Goal: Information Seeking & Learning: Learn about a topic

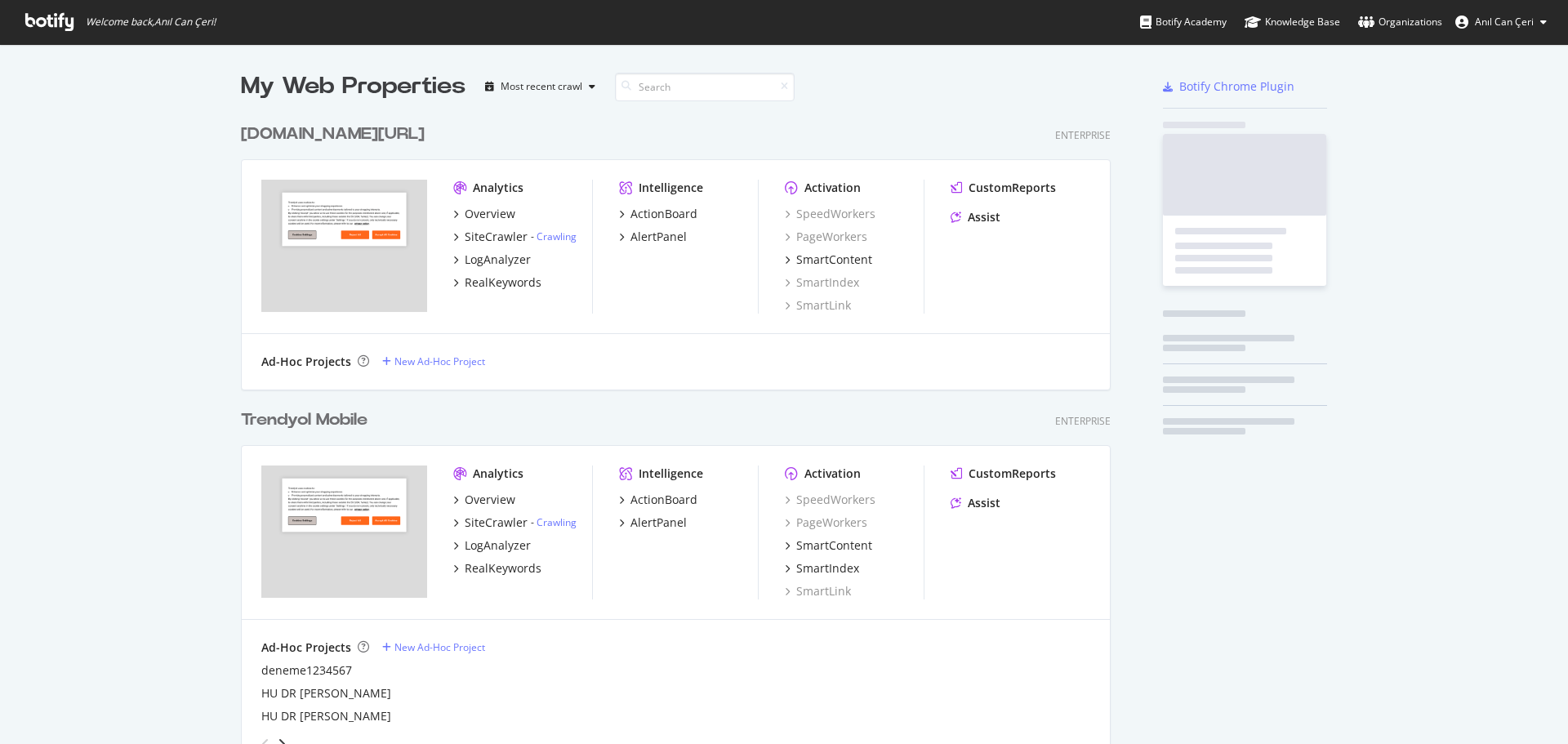
scroll to position [2295, 870]
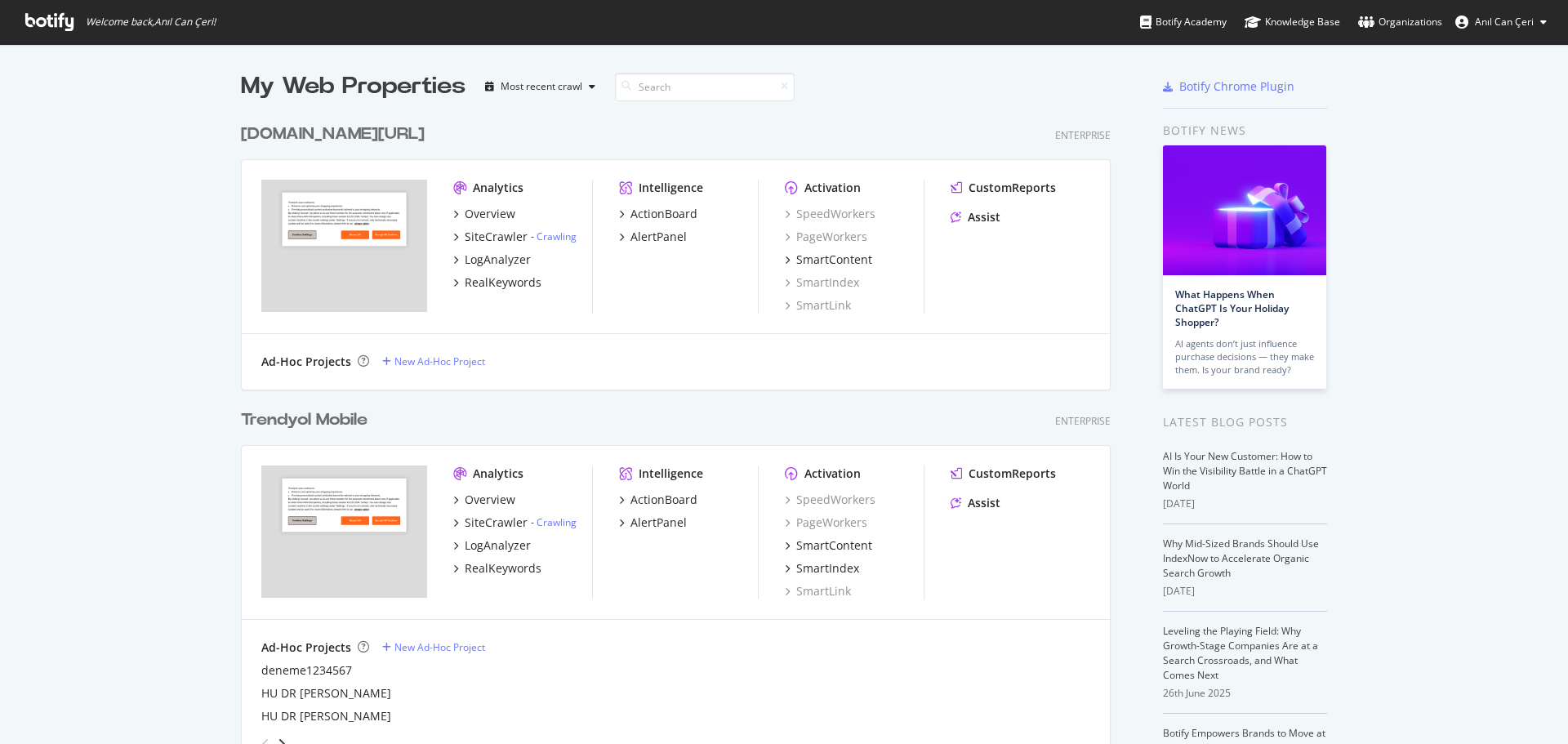
click at [336, 419] on div "Trendyol Mobile" at bounding box center [304, 420] width 127 height 24
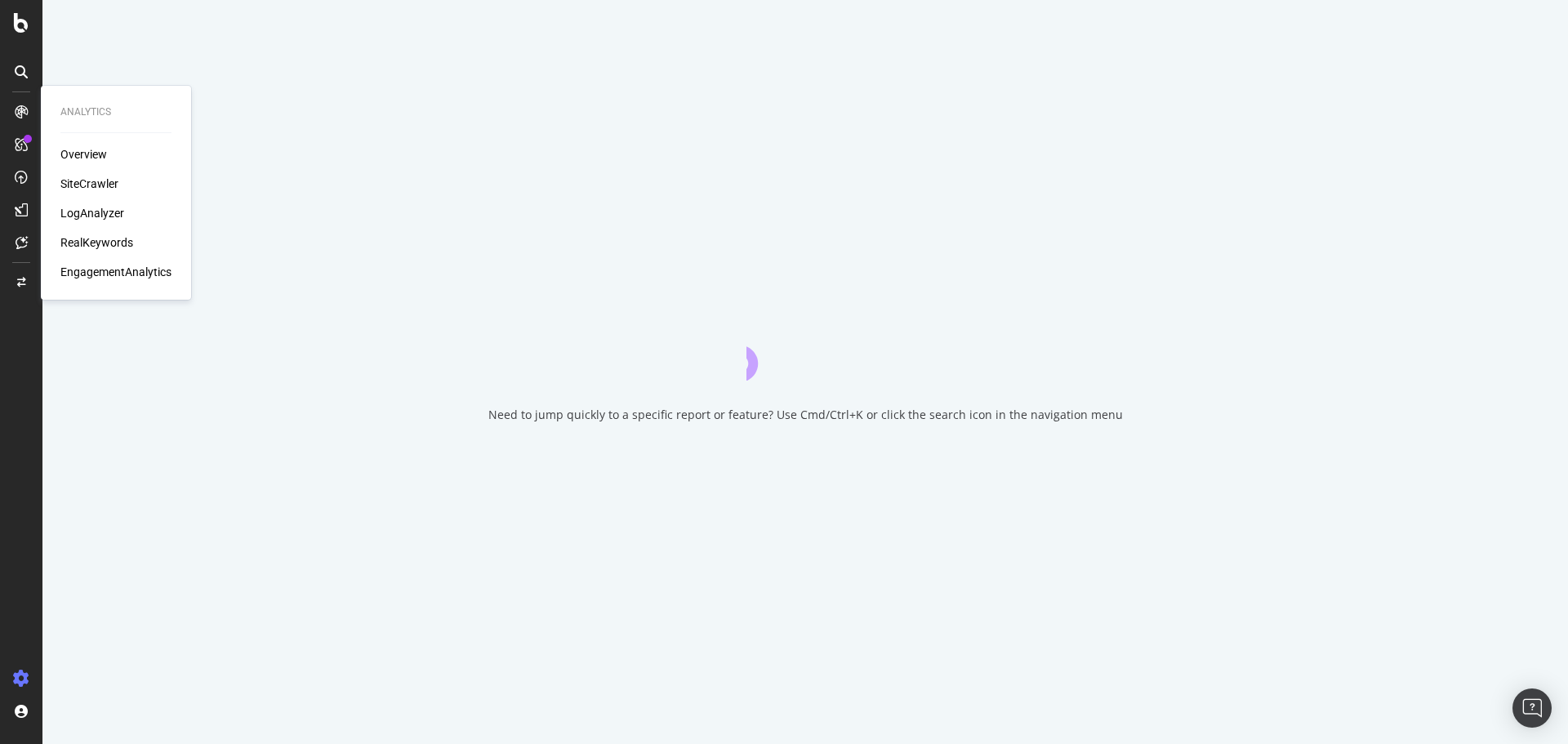
click at [83, 212] on div "LogAnalyzer" at bounding box center [92, 213] width 64 height 16
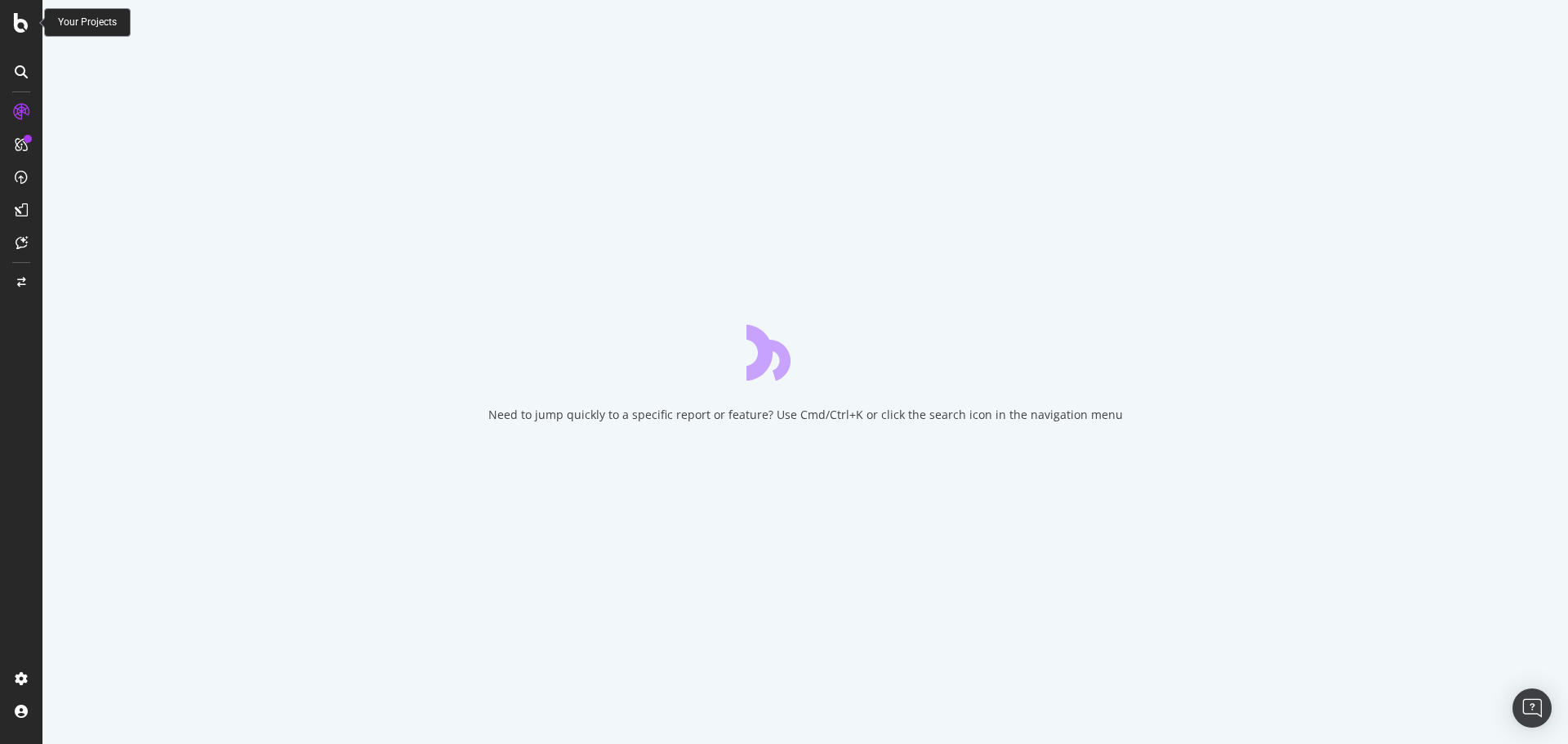
click at [21, 29] on icon at bounding box center [20, 22] width 14 height 20
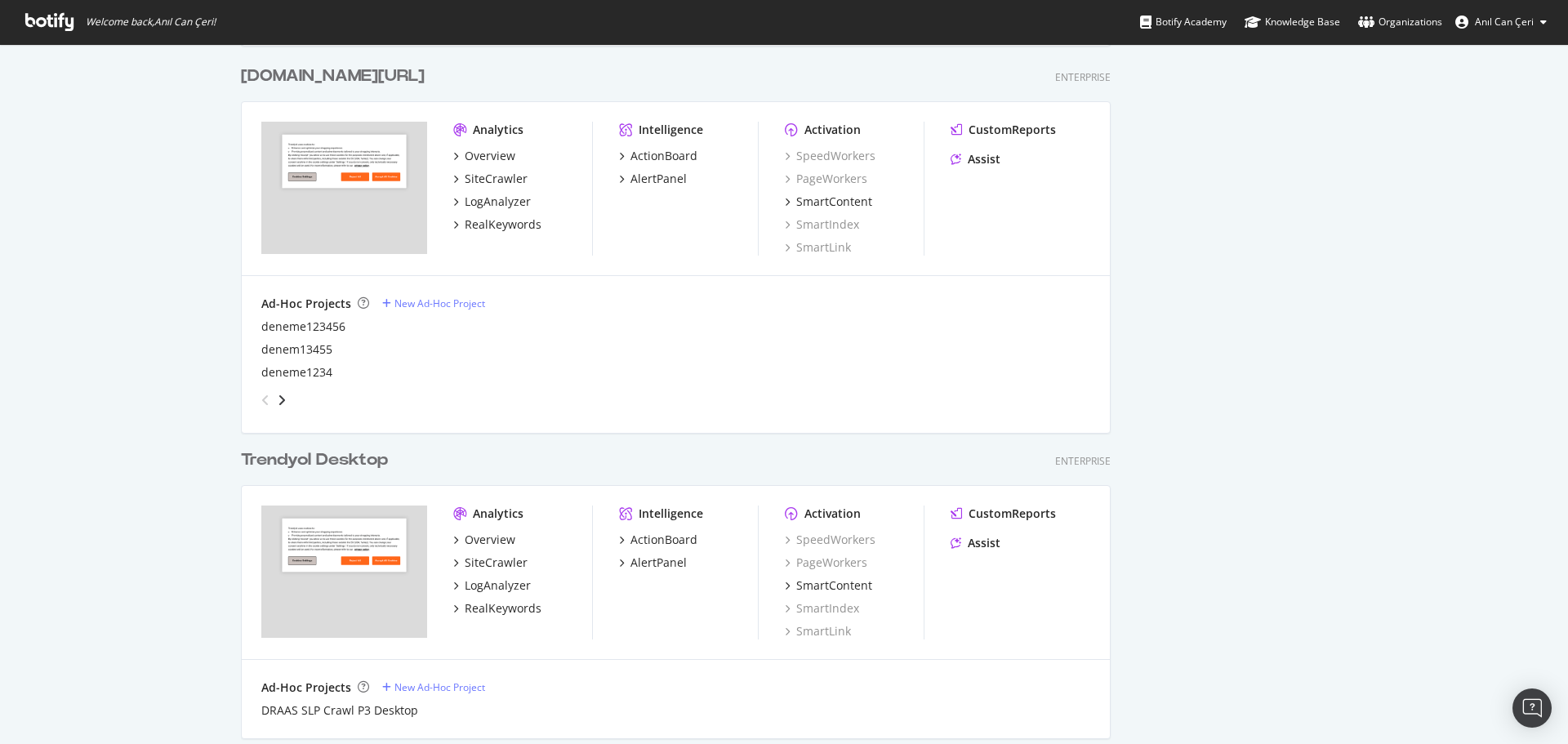
scroll to position [1220, 0]
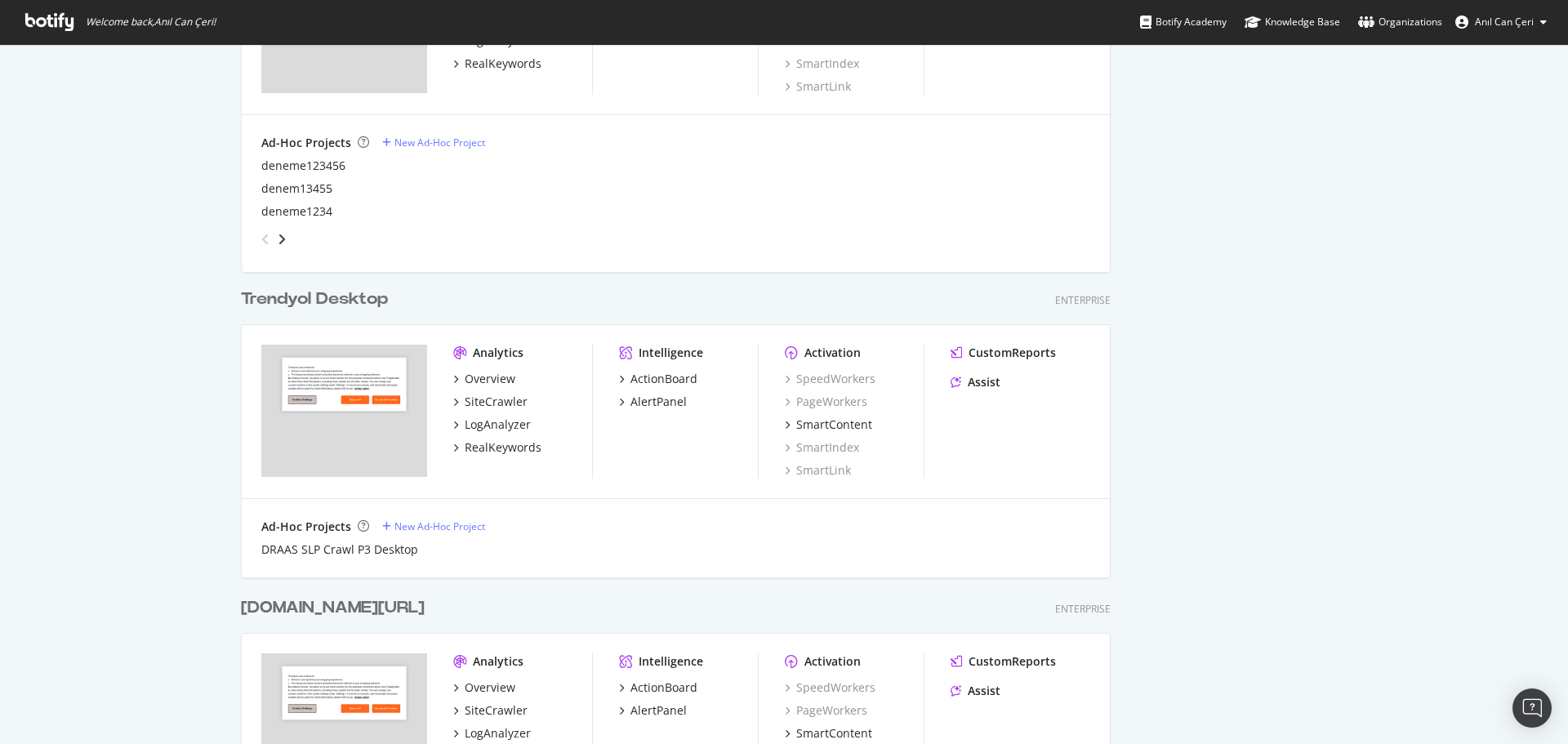
click at [328, 292] on div "Trendyol Desktop" at bounding box center [314, 300] width 147 height 24
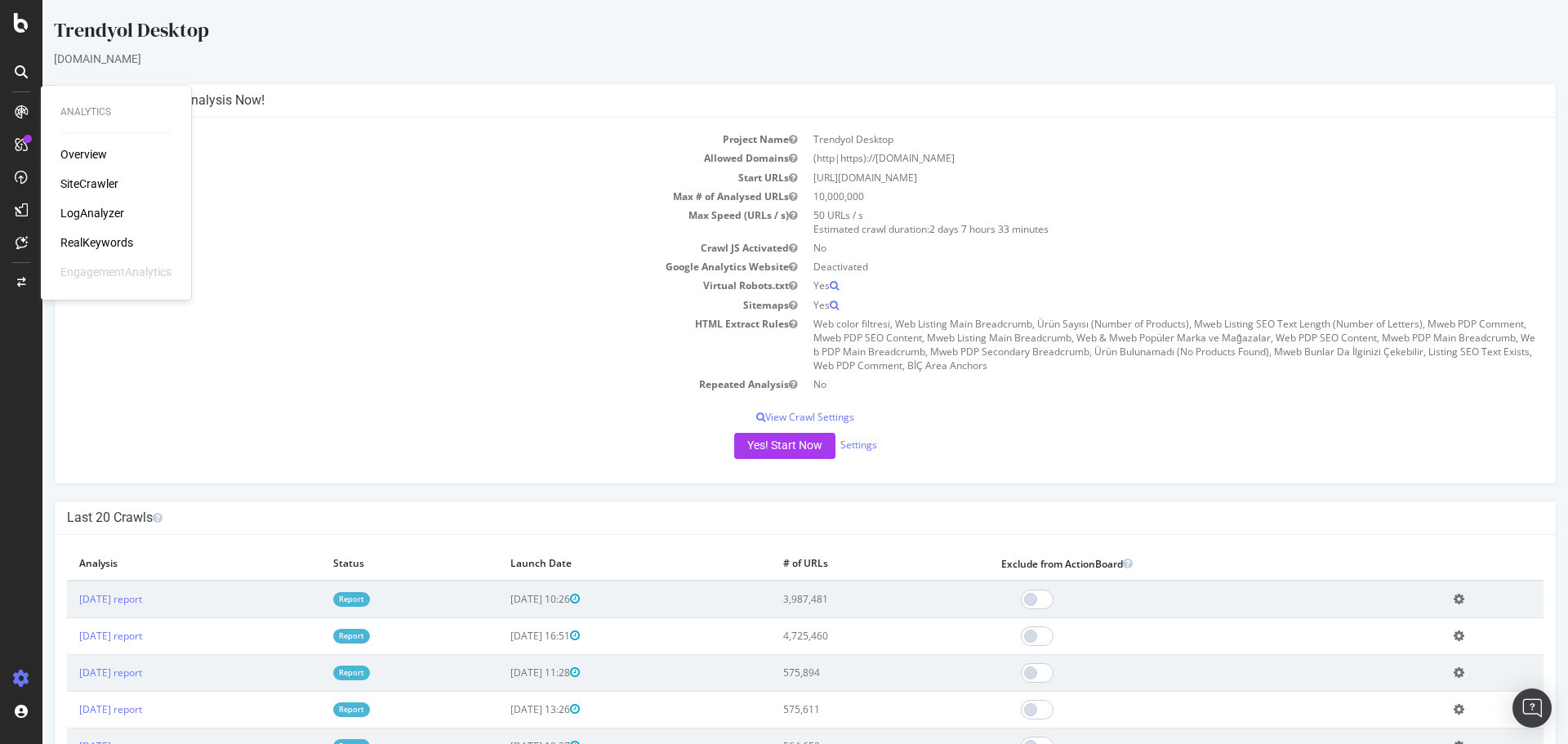
click at [105, 218] on div "LogAnalyzer" at bounding box center [92, 213] width 64 height 16
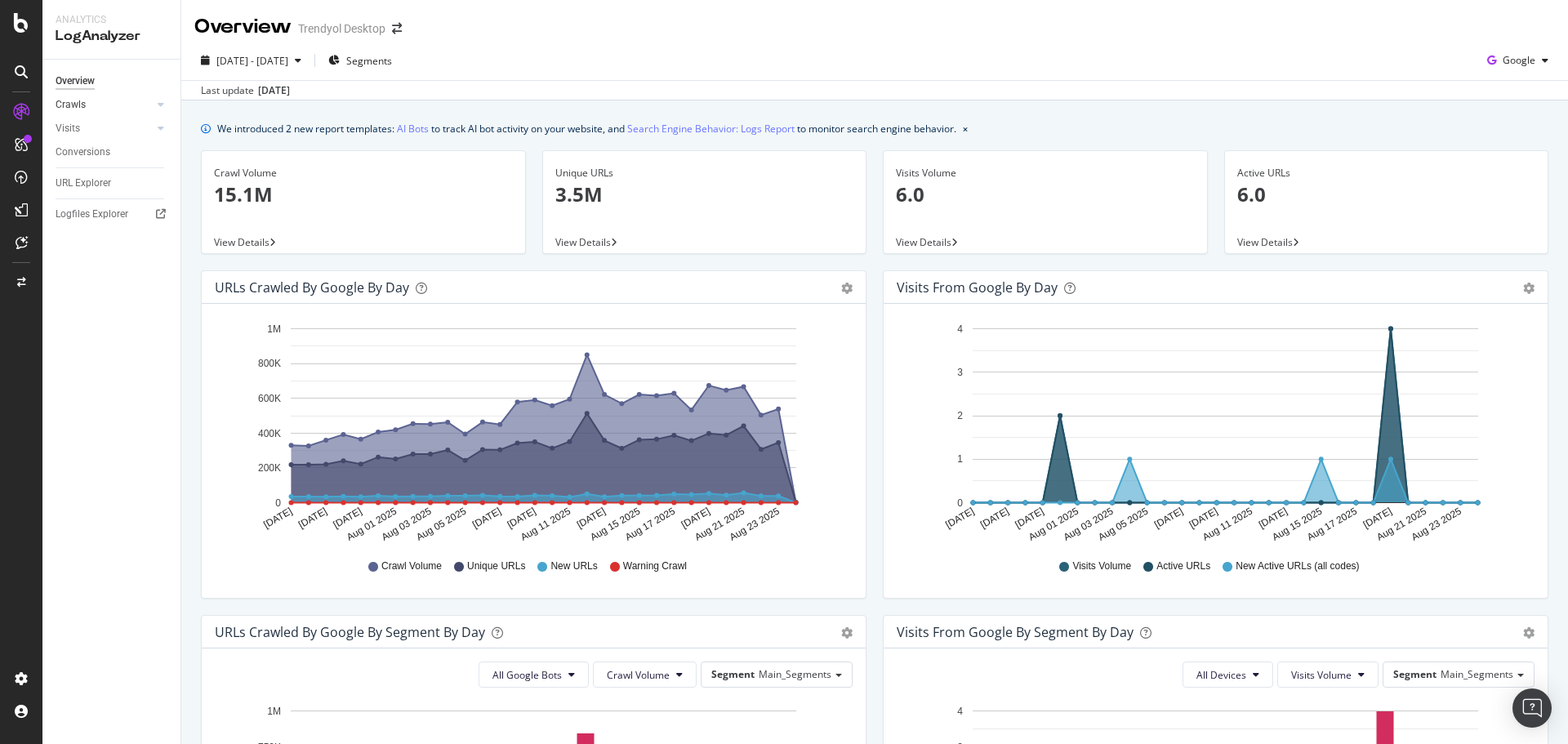
click at [89, 108] on link "Crawls" at bounding box center [104, 105] width 97 height 17
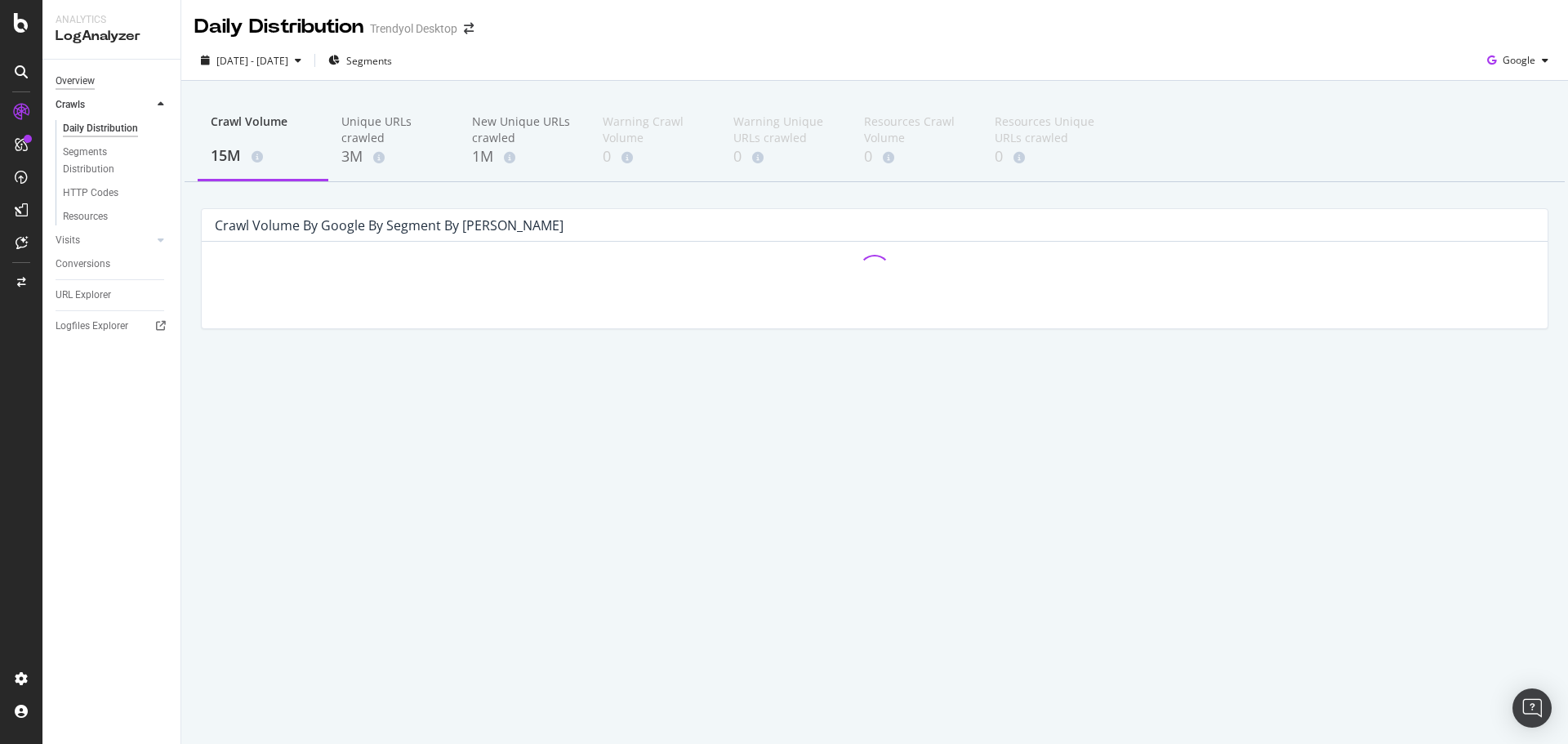
click at [57, 82] on div "Overview" at bounding box center [75, 81] width 39 height 17
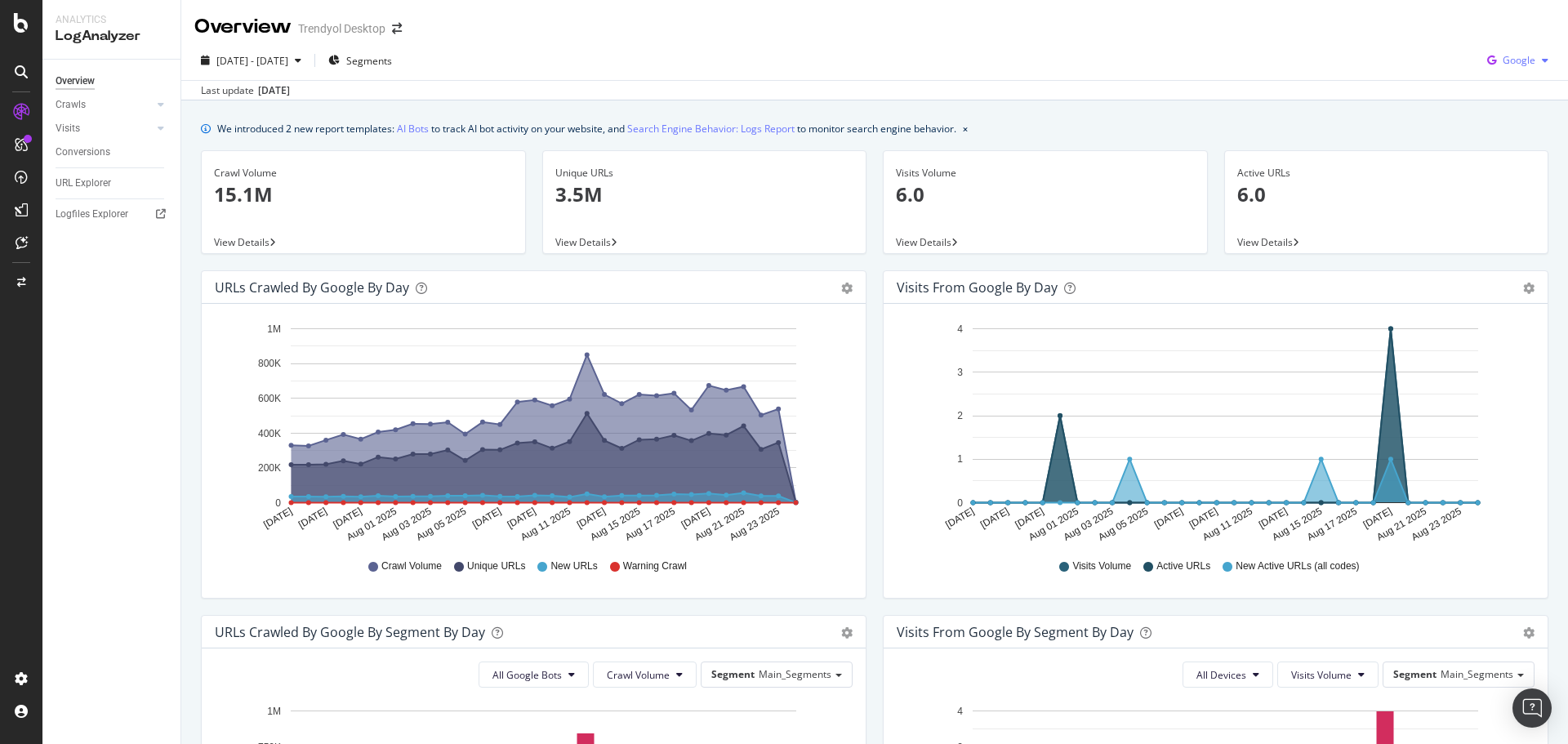
click at [1510, 60] on span "Google" at bounding box center [1519, 60] width 32 height 14
click at [1484, 150] on div "OpenAI" at bounding box center [1505, 153] width 112 height 24
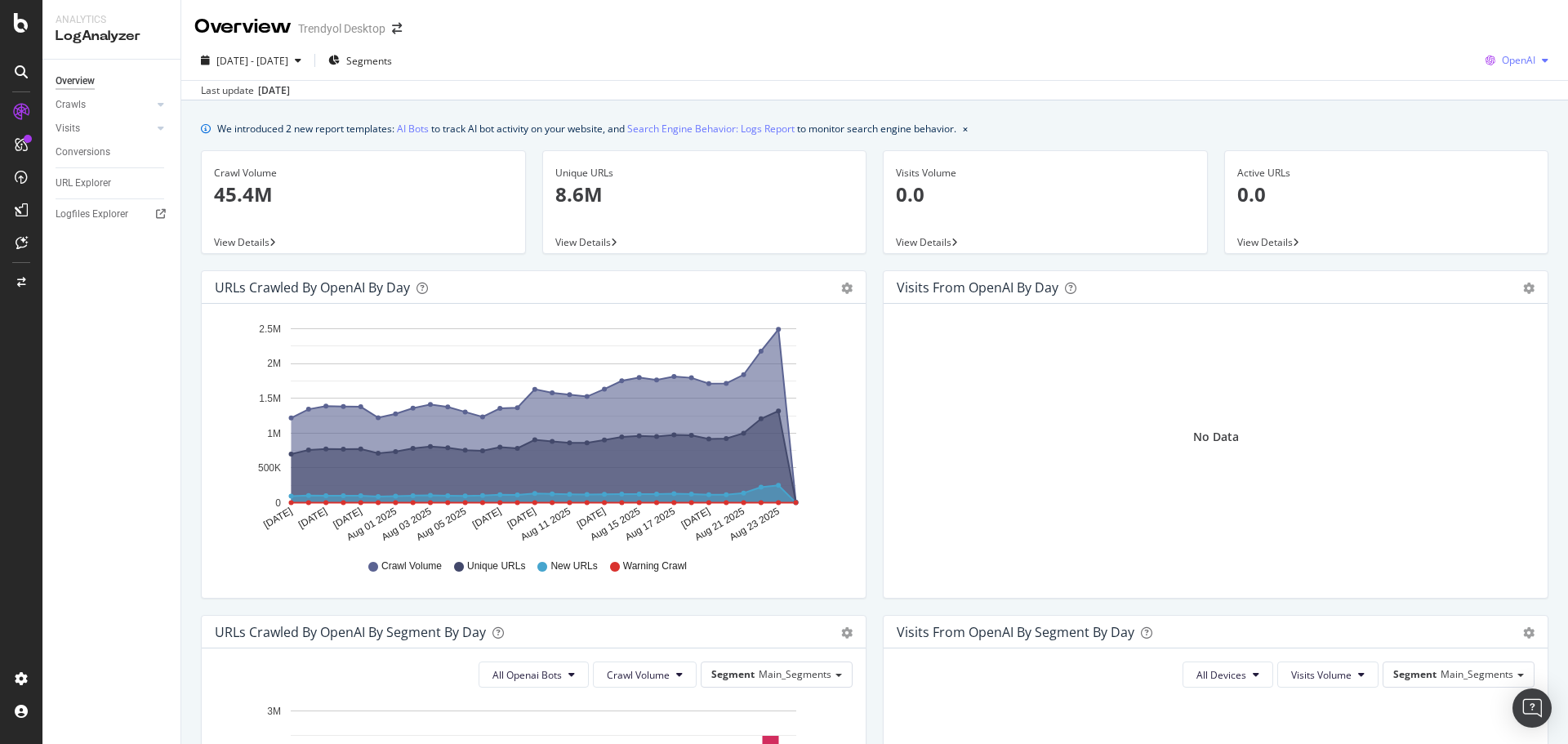
click at [1515, 65] on span "OpenAI" at bounding box center [1519, 60] width 33 height 14
click at [1483, 179] on div "Other AI Bots" at bounding box center [1504, 183] width 112 height 24
